Goal: Contribute content: Add original content to the website for others to see

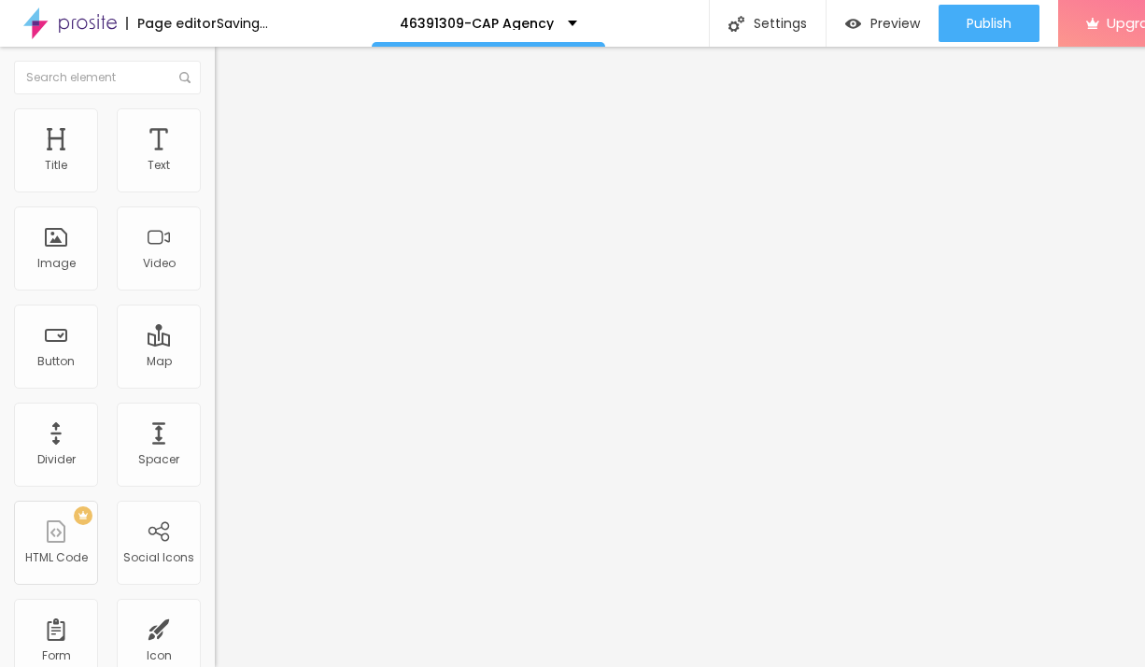
click at [215, 161] on span "Add image" at bounding box center [253, 153] width 77 height 16
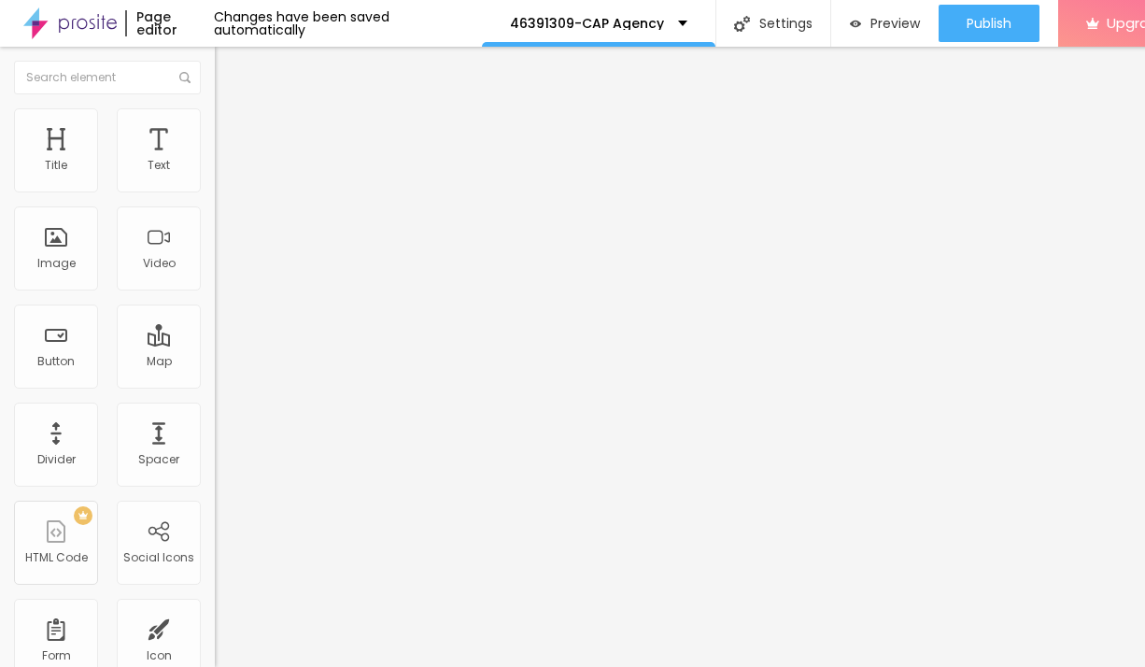
click at [215, 129] on ul "Content Style Advanced" at bounding box center [322, 118] width 215 height 56
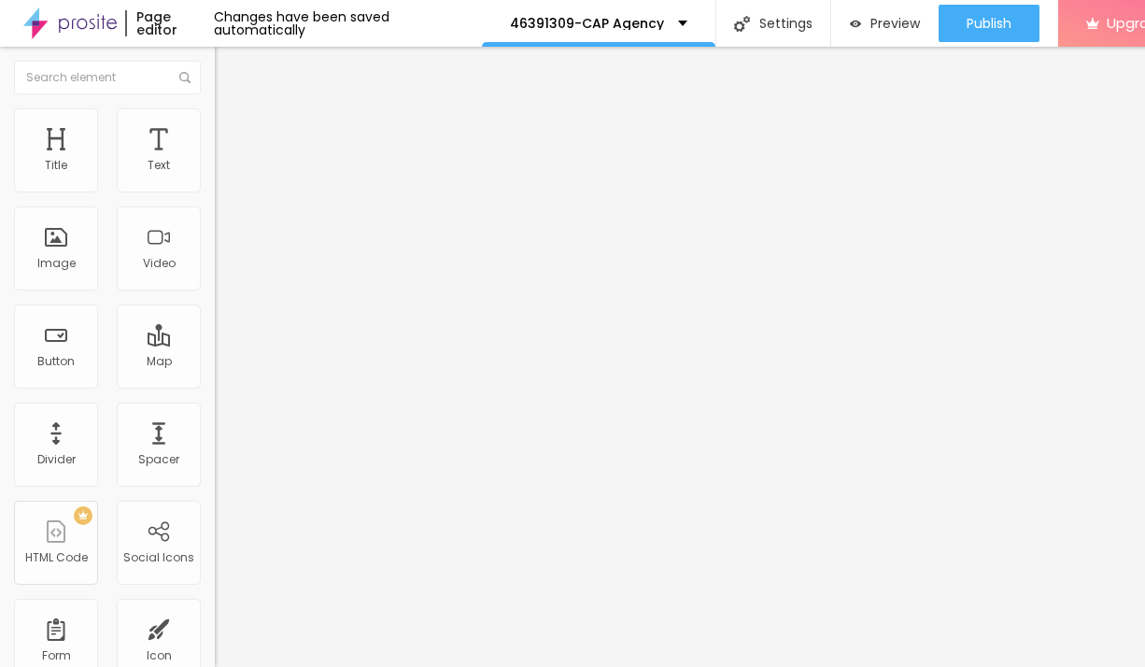
click at [232, 128] on span "Style" at bounding box center [245, 121] width 27 height 16
click at [232, 132] on span "Advanced" at bounding box center [262, 140] width 61 height 16
click at [232, 129] on span "Style" at bounding box center [245, 121] width 27 height 16
click at [215, 108] on li "Content" at bounding box center [322, 99] width 215 height 19
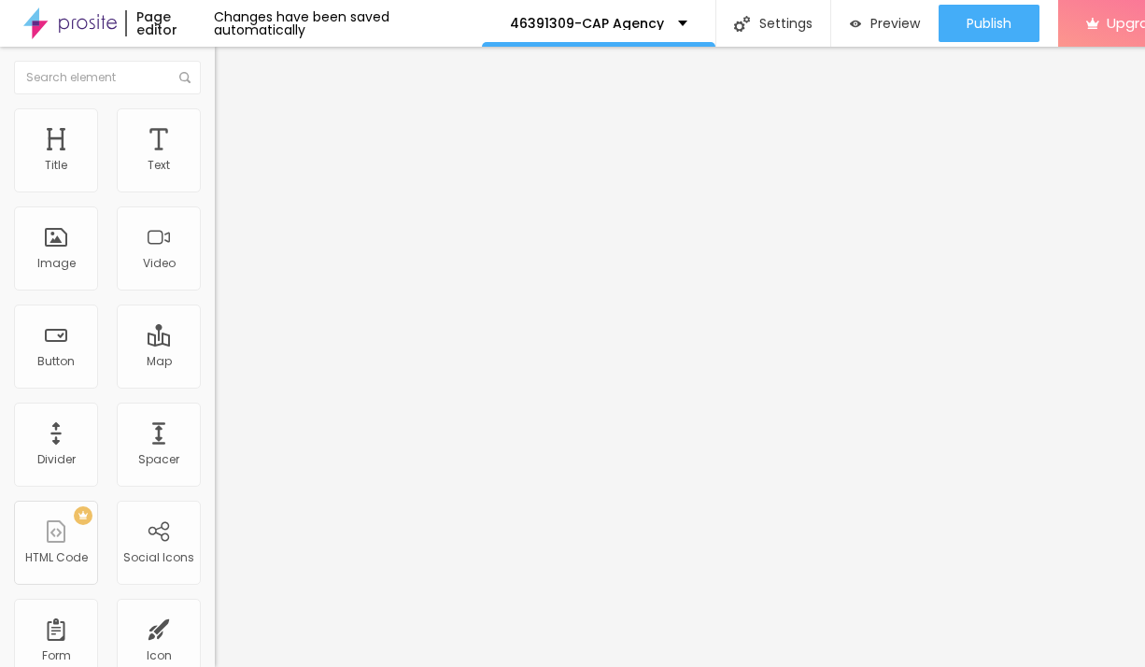
click at [215, 127] on li "Advanced" at bounding box center [322, 136] width 215 height 19
type input "11"
type input "8"
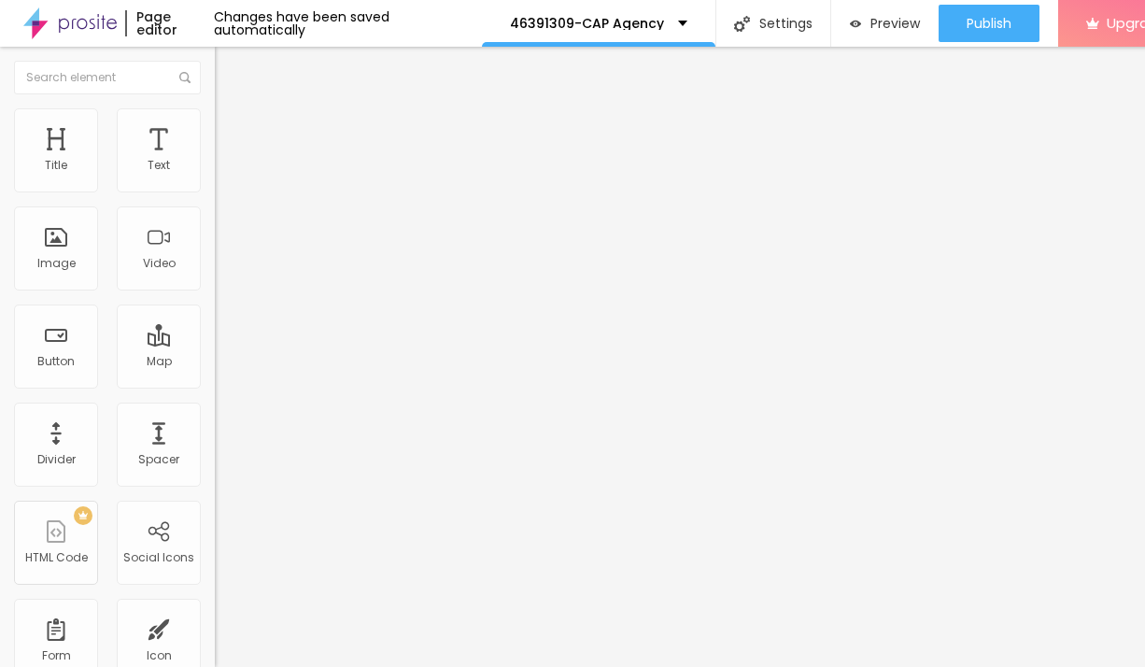
type input "5"
type input "0"
drag, startPoint x: 55, startPoint y: 181, endPoint x: 65, endPoint y: 160, distance: 23.8
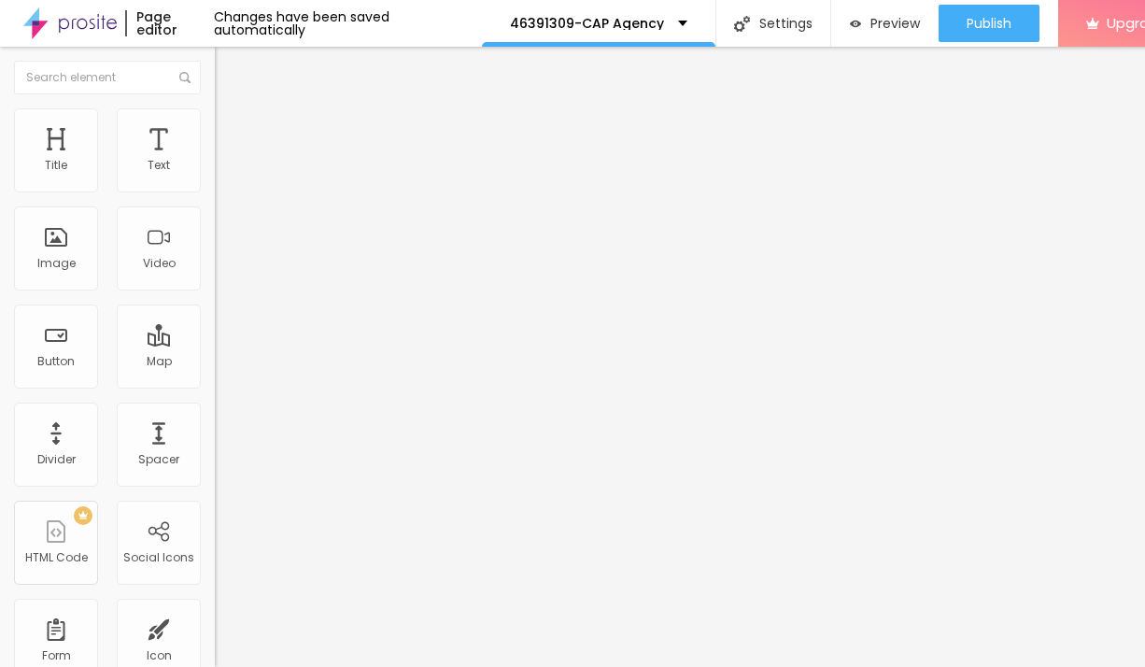
type input "0"
click at [215, 362] on input "range" at bounding box center [275, 369] width 121 height 15
click at [215, 134] on ul "Content Style Advanced" at bounding box center [322, 118] width 215 height 56
click at [232, 129] on span "Style" at bounding box center [245, 121] width 27 height 16
type input "95"
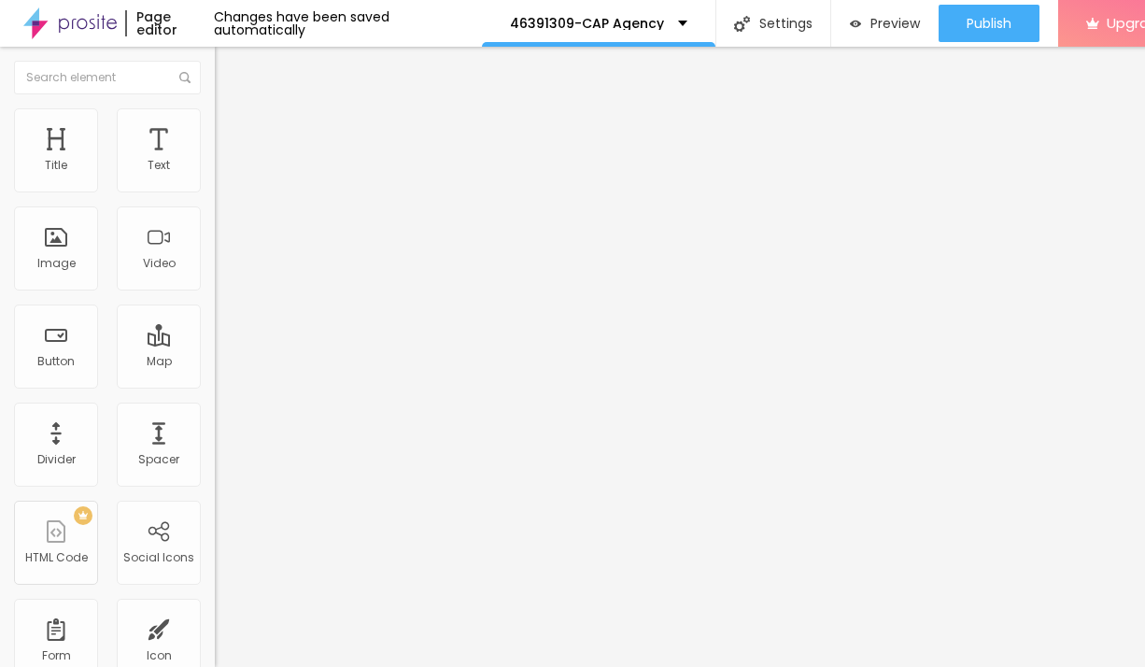
type input "95"
type input "80"
type input "70"
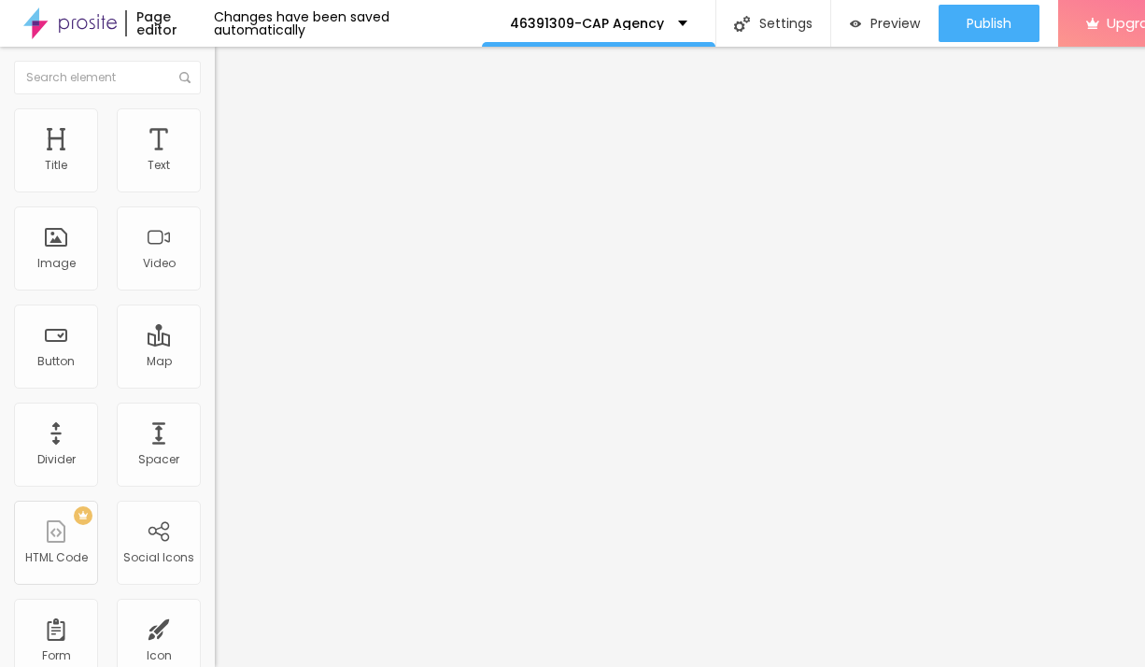
type input "60"
type input "55"
type input "50"
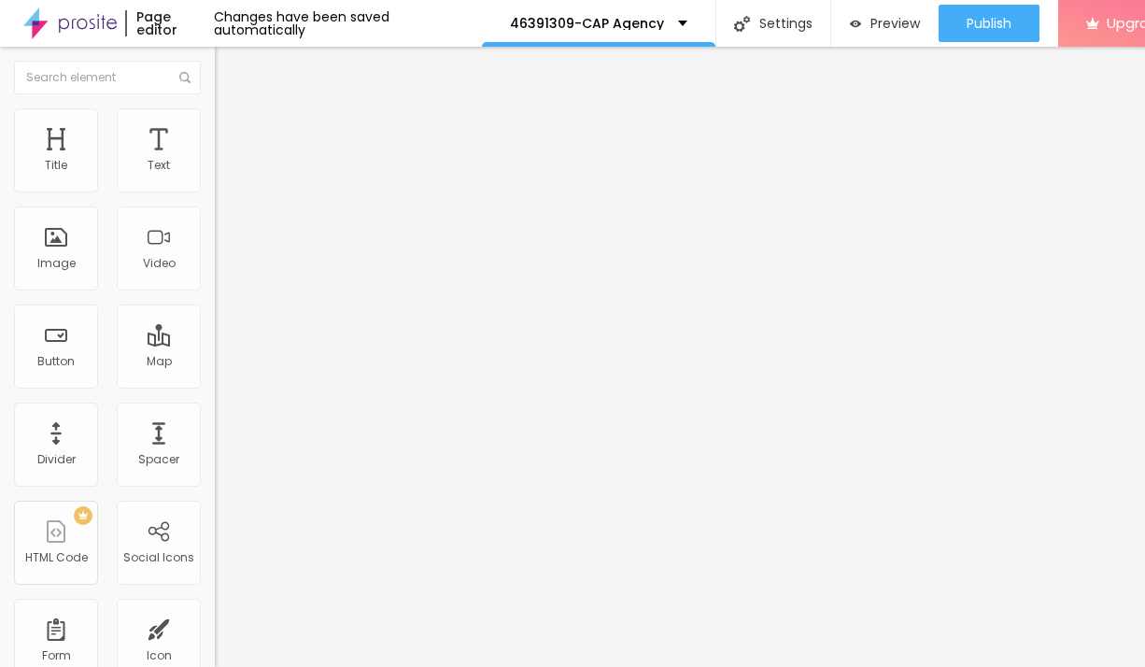
type input "50"
type input "45"
type input "35"
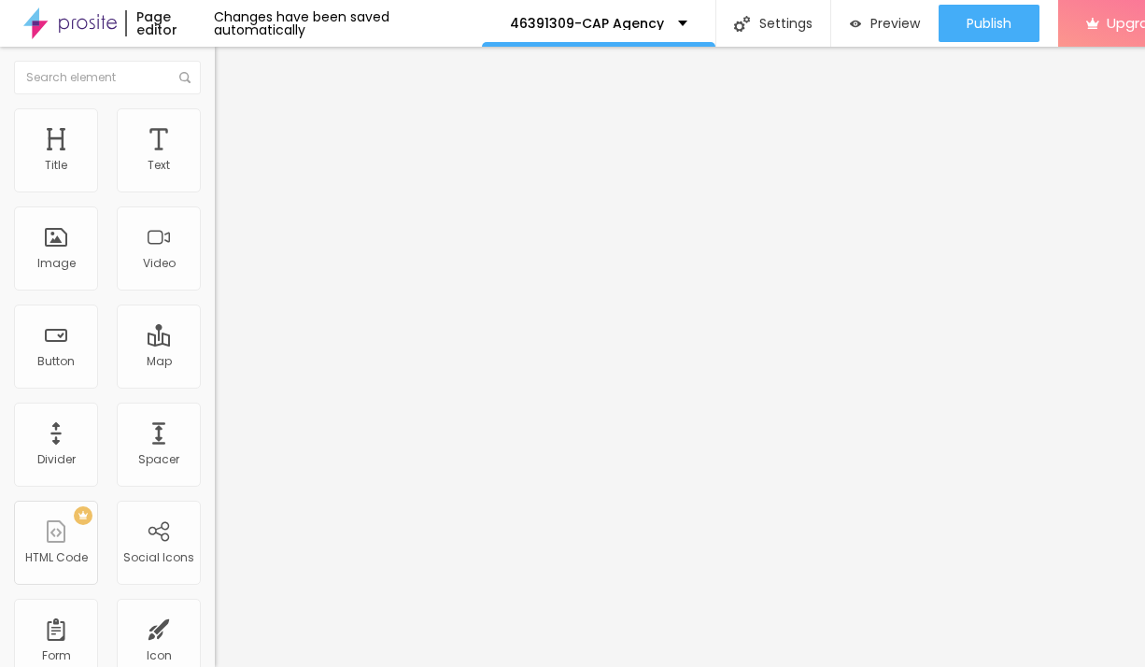
type input "20"
type input "10"
drag, startPoint x: 195, startPoint y: 205, endPoint x: -21, endPoint y: 203, distance: 216.7
type input "10"
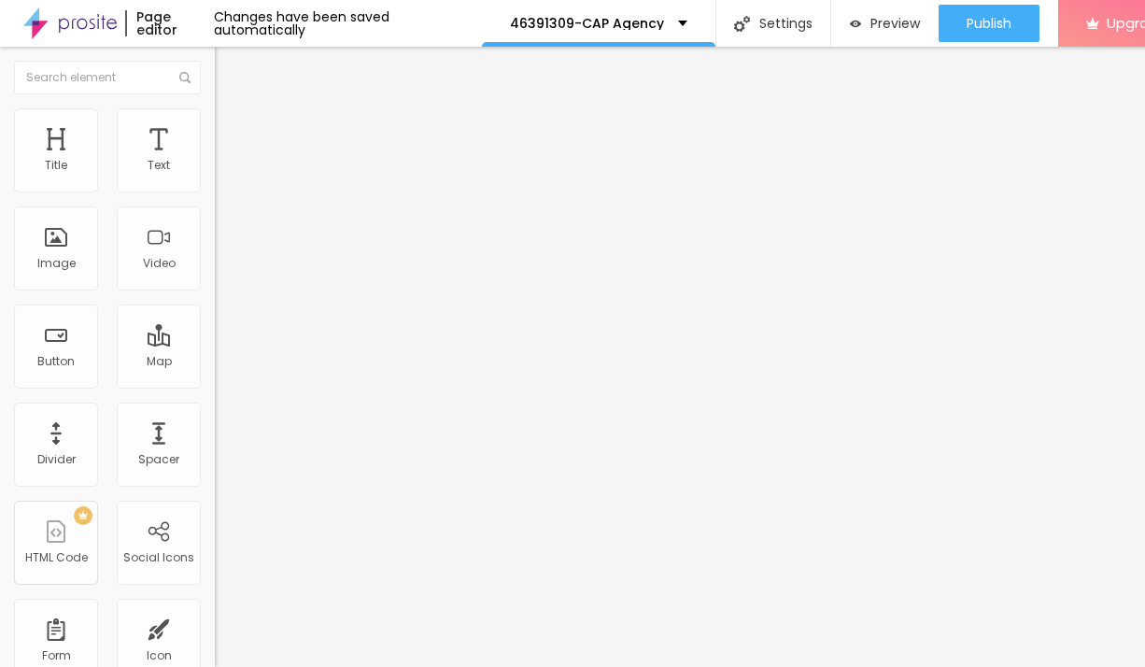
click at [215, 192] on input "range" at bounding box center [275, 184] width 121 height 15
click at [215, 138] on div "Typography" at bounding box center [322, 132] width 215 height 11
click at [215, 179] on button "button" at bounding box center [228, 170] width 26 height 20
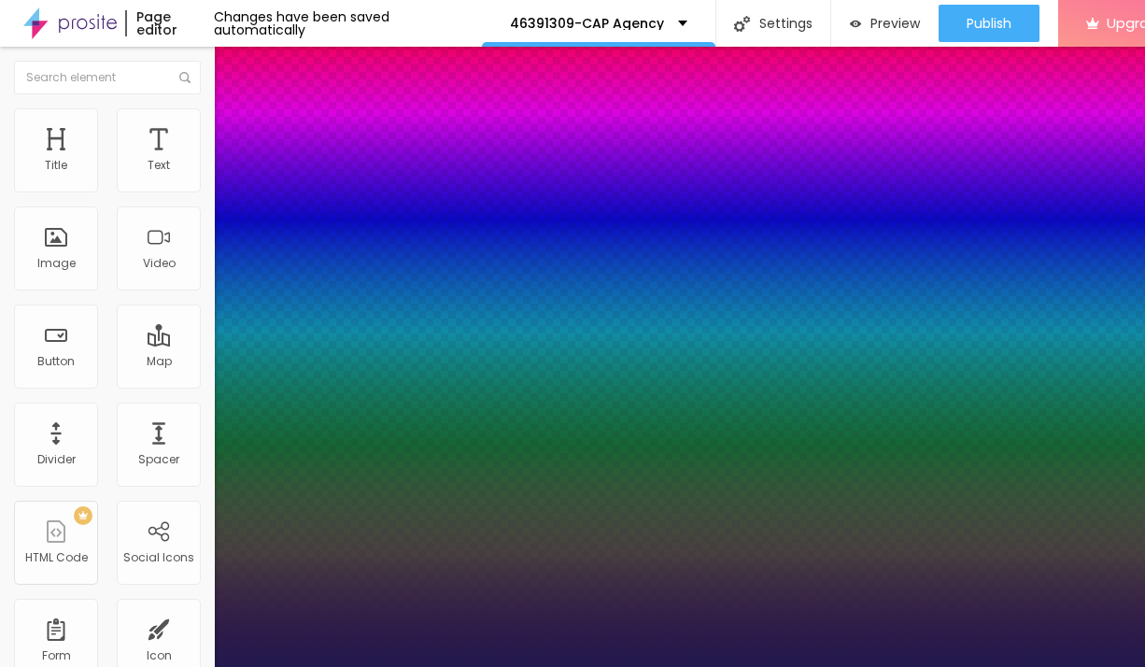
type input "1"
type input "17"
type input "1"
type input "18"
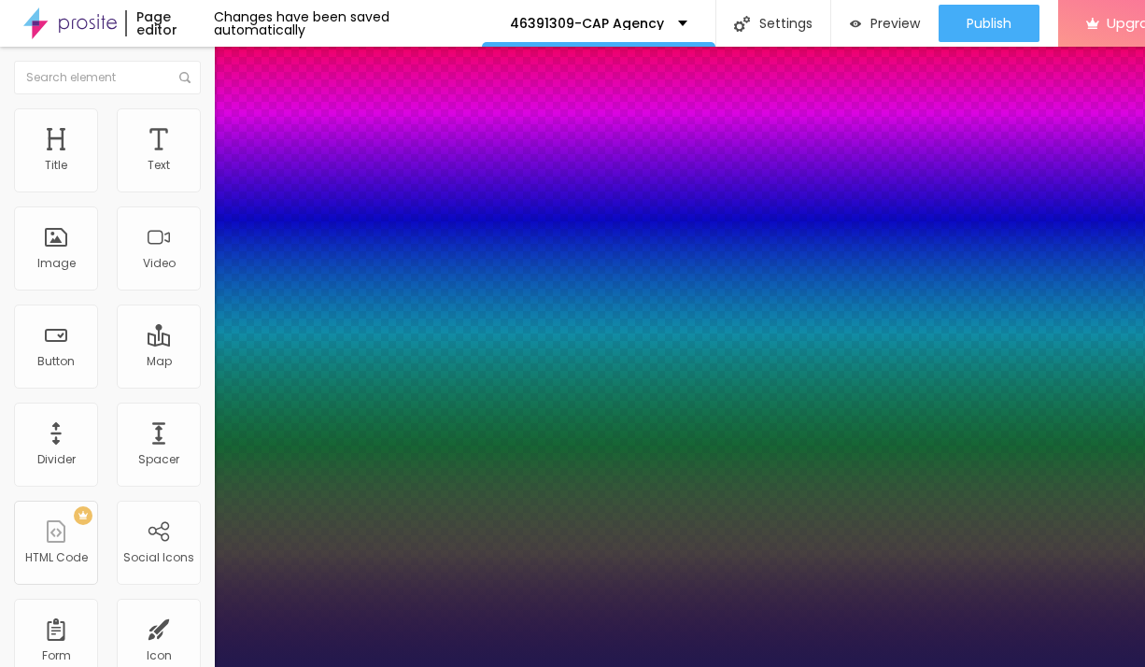
type input "18"
type input "1"
type input "19"
type input "1"
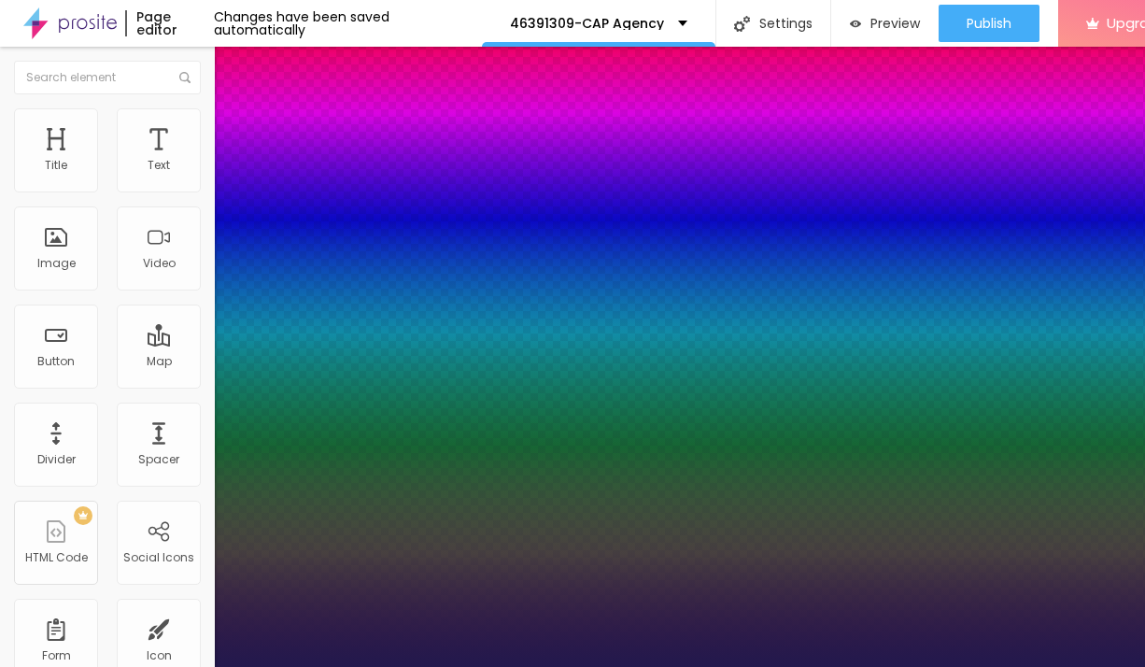
type input "20"
type input "1"
type input "21"
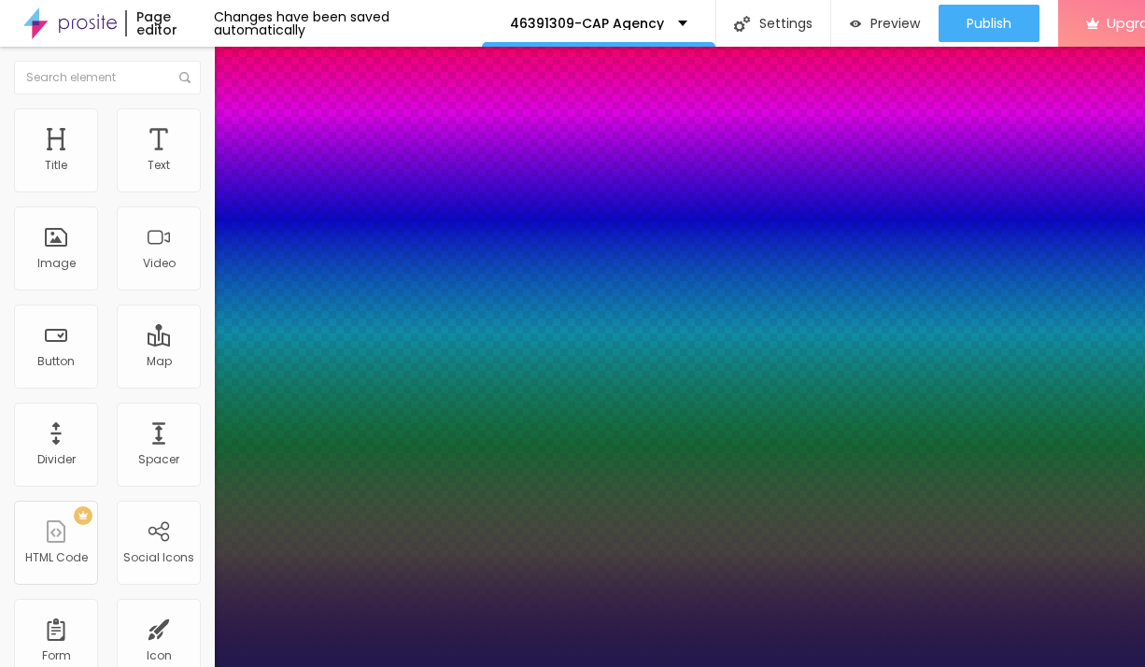
type input "1"
type input "22"
type input "1"
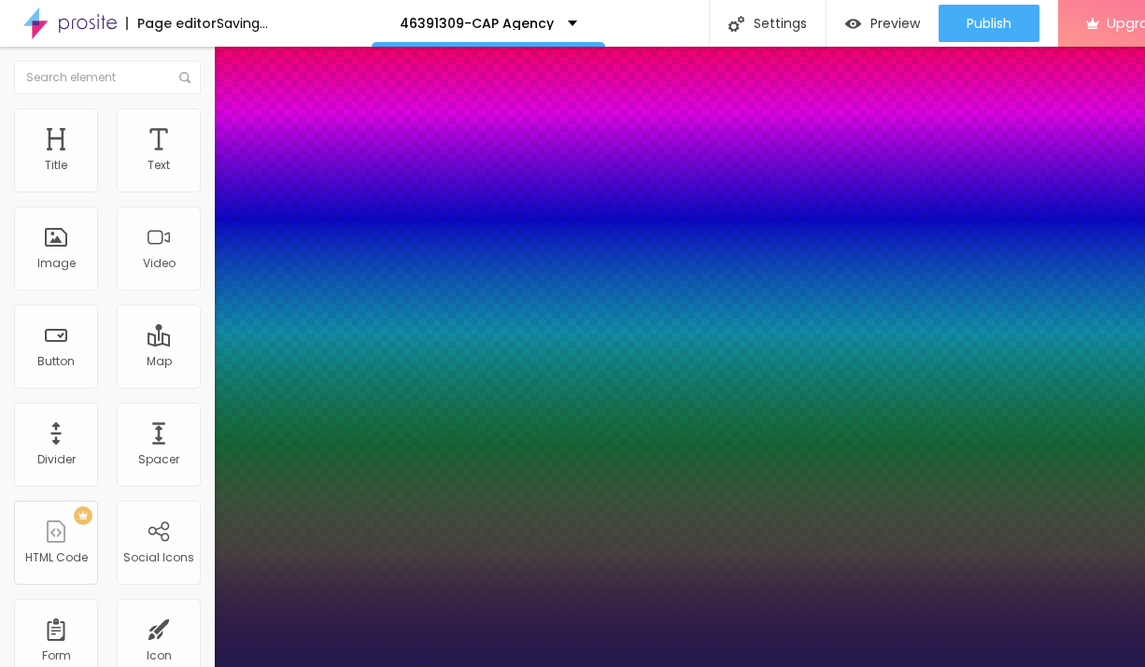
type input "23"
type input "1"
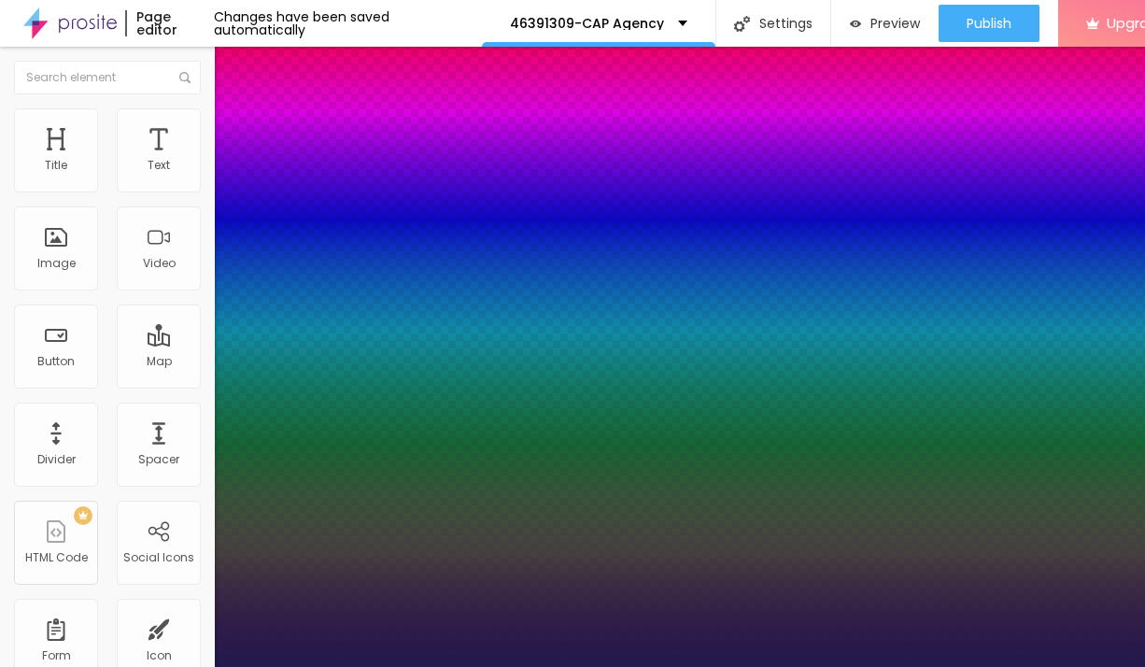
type input "24"
type input "1"
type input "25"
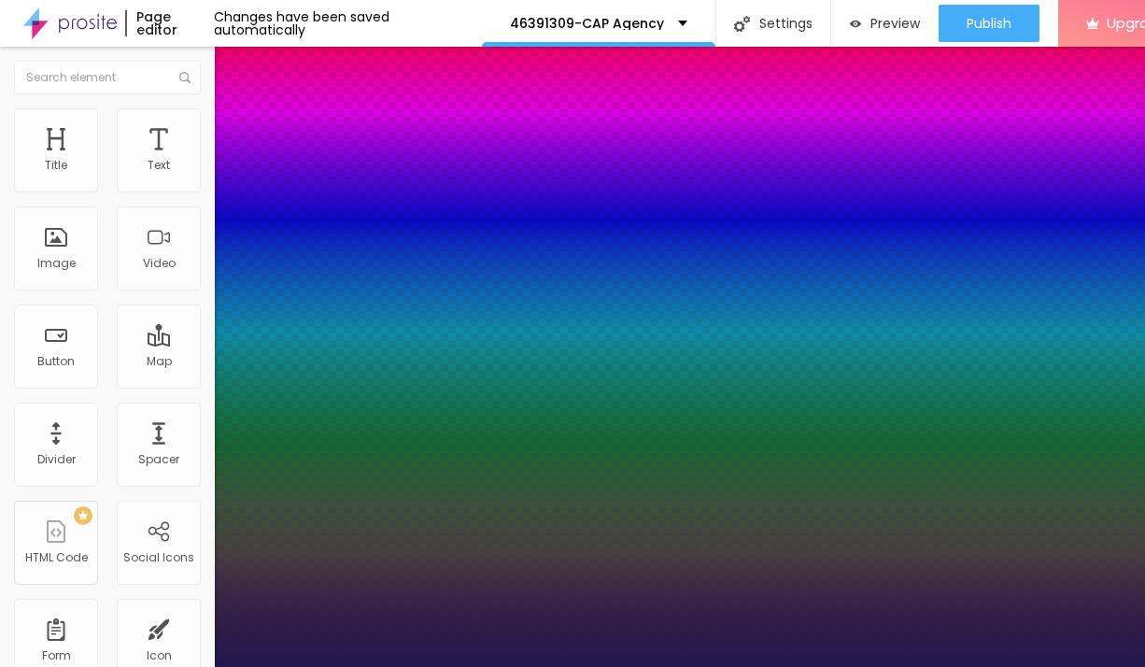
type input "1"
drag, startPoint x: 252, startPoint y: 320, endPoint x: 265, endPoint y: 322, distance: 13.2
type input "25"
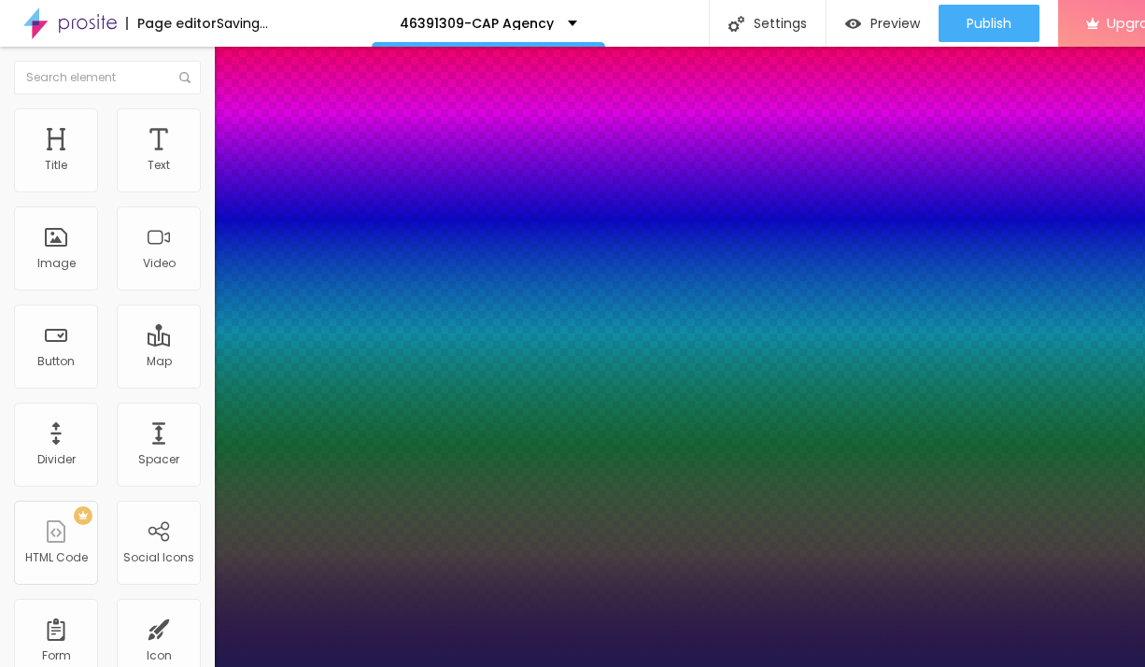
type input "1"
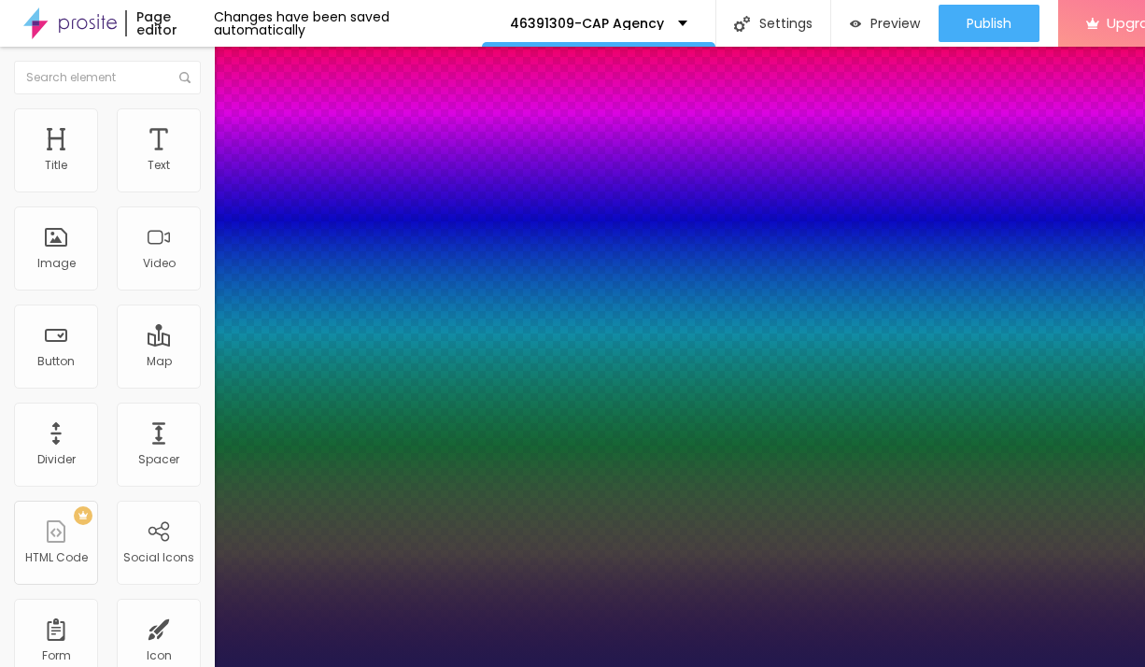
click at [982, 666] on div at bounding box center [572, 667] width 1145 height 0
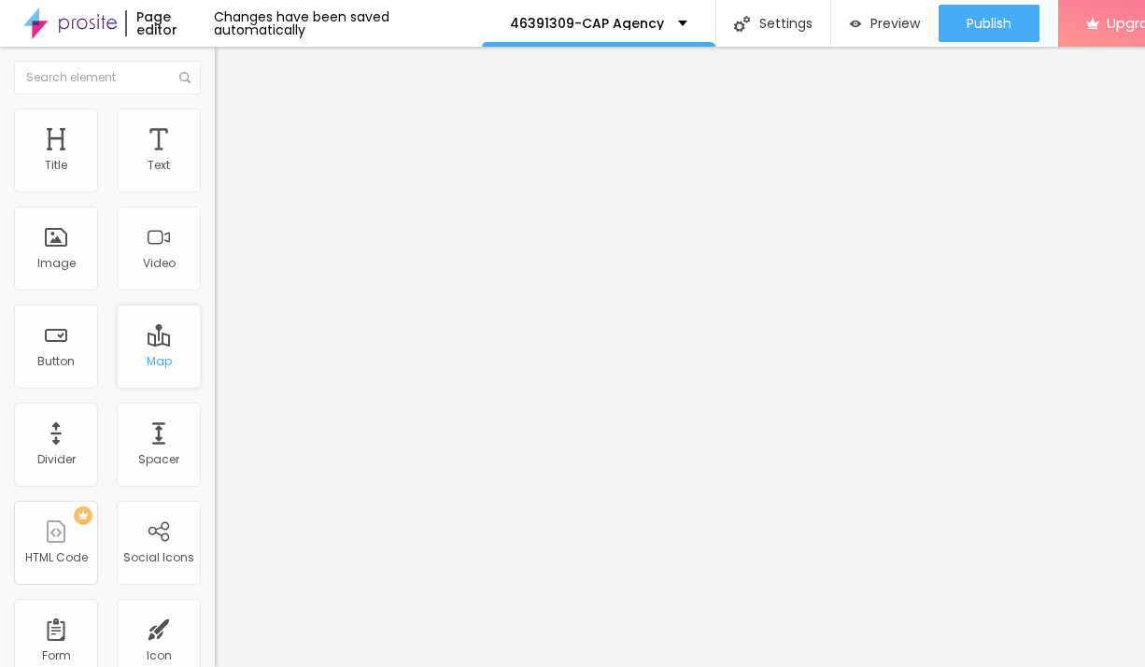
scroll to position [0, 1]
drag, startPoint x: 44, startPoint y: 212, endPoint x: 13, endPoint y: 207, distance: 31.2
click at [214, 176] on input "Click me" at bounding box center [326, 166] width 224 height 19
paste input "→ VIEW DOCUMENT HERE"
type input "→ VIEW DOCUMENT HERE"
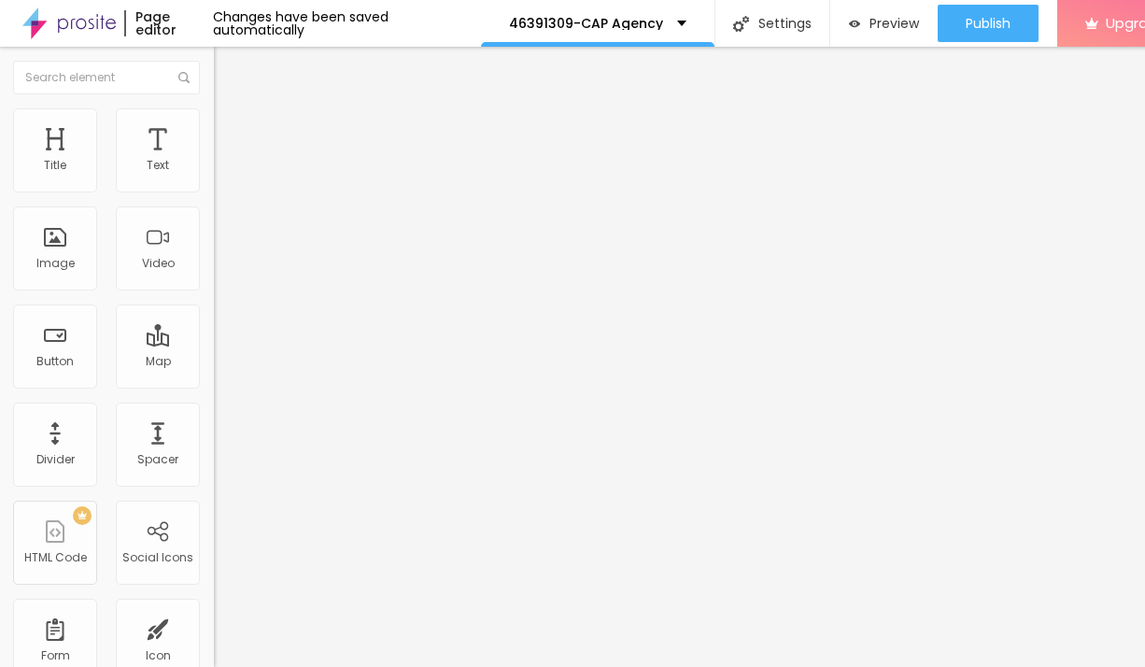
click at [214, 385] on input "https://" at bounding box center [326, 375] width 224 height 19
paste input "[DOMAIN_NAME]"
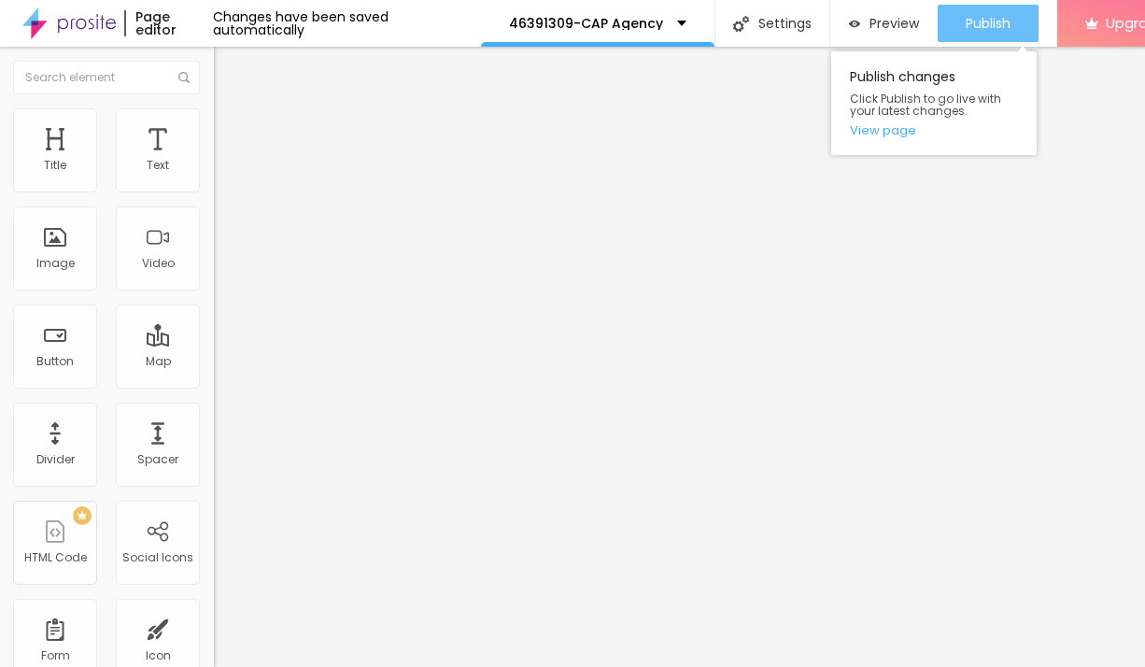
type input "[URL][DOMAIN_NAME]"
click at [970, 24] on span "Publish" at bounding box center [988, 23] width 45 height 15
